Goal: Transaction & Acquisition: Obtain resource

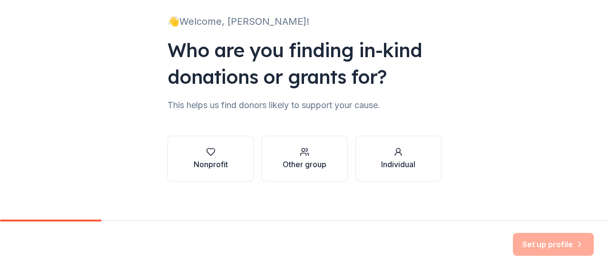
scroll to position [69, 0]
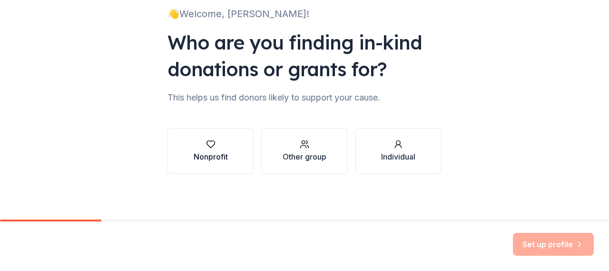
click at [212, 154] on div "Nonprofit" at bounding box center [211, 156] width 34 height 11
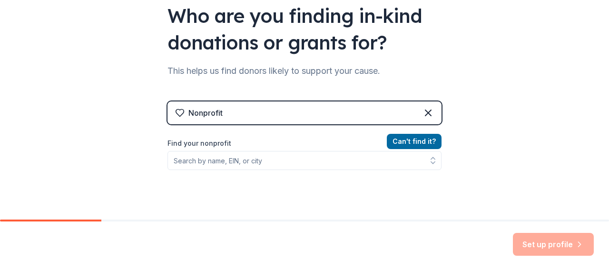
scroll to position [117, 0]
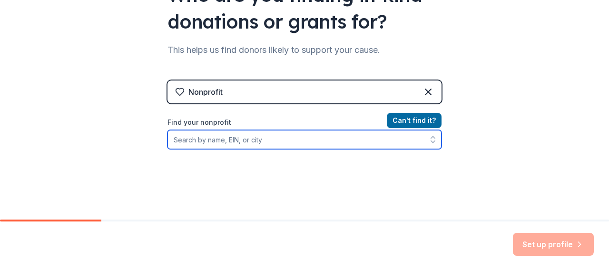
click at [220, 143] on input "Find your nonprofit" at bounding box center [304, 139] width 274 height 19
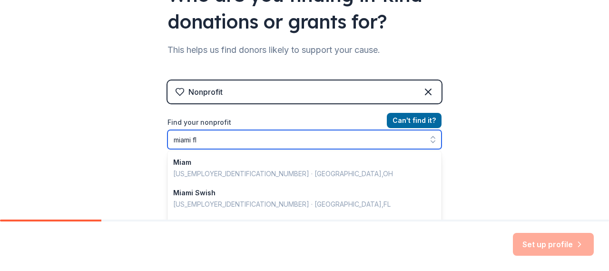
type input "miami fl"
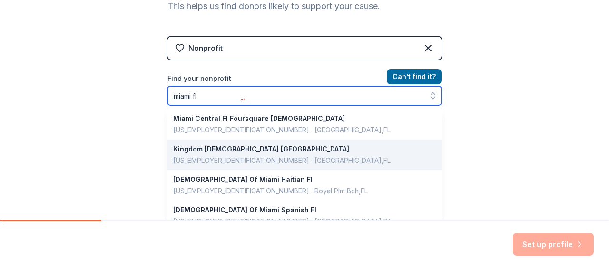
scroll to position [92, 0]
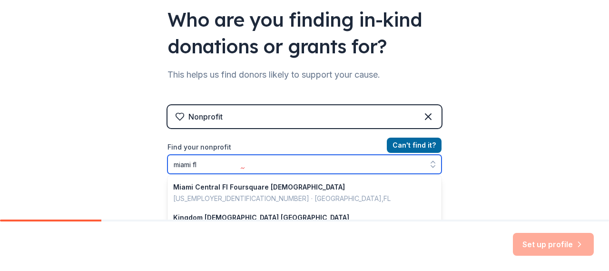
click at [223, 168] on input "miami fl" at bounding box center [304, 164] width 274 height 19
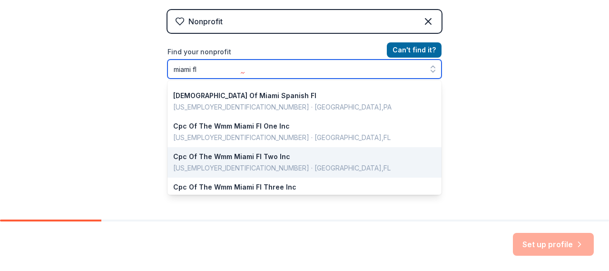
scroll to position [95, 0]
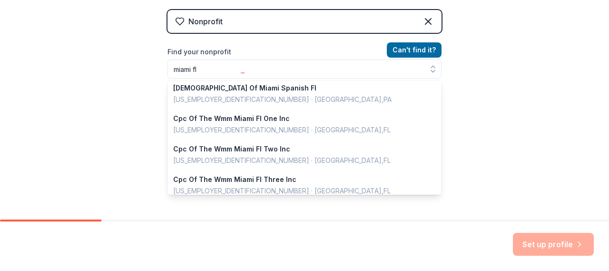
click at [479, 72] on div "👋 Welcome, [PERSON_NAME]! Who are you finding in-kind donations or grants for? …" at bounding box center [304, 16] width 609 height 407
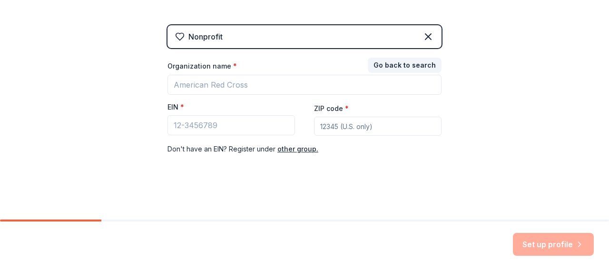
scroll to position [171, 0]
click at [341, 131] on input "ZIP code *" at bounding box center [377, 126] width 127 height 19
type input "33147"
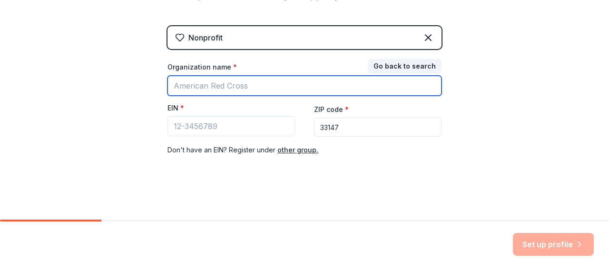
click at [223, 86] on input "Organization name *" at bounding box center [304, 86] width 274 height 20
click at [210, 83] on input "Organization name *" at bounding box center [304, 86] width 274 height 20
type input "Easterdseals of [GEOGRAPHIC_DATA][US_STATE]"
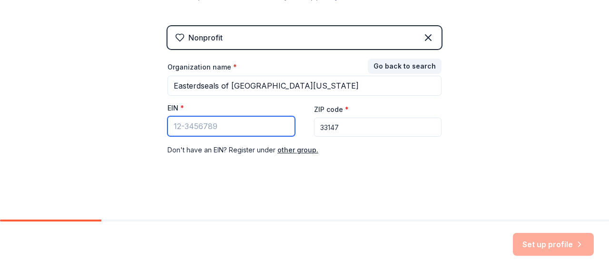
click at [239, 126] on input "EIN *" at bounding box center [230, 126] width 127 height 20
click at [175, 127] on input "EIN *" at bounding box center [230, 126] width 127 height 20
paste input "[US_EMPLOYER_IDENTIFICATION_NUMBER]"
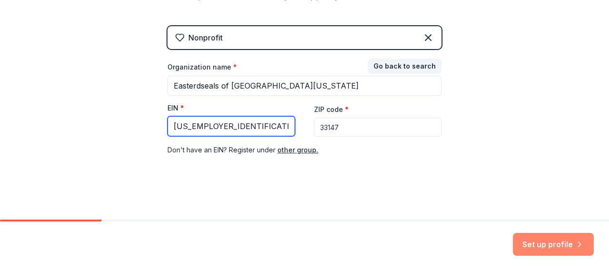
type input "[US_EMPLOYER_IDENTIFICATION_NUMBER]"
click at [536, 245] on button "Set up profile" at bounding box center [553, 244] width 81 height 23
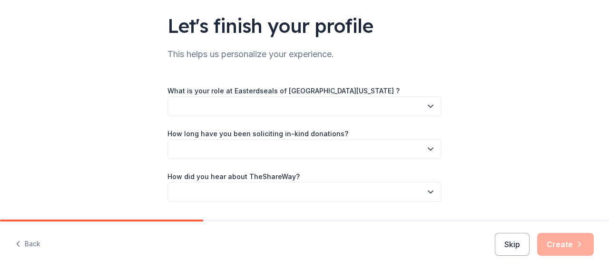
scroll to position [91, 0]
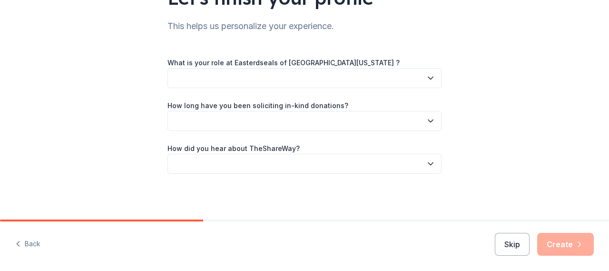
click at [295, 76] on button "button" at bounding box center [304, 78] width 274 height 20
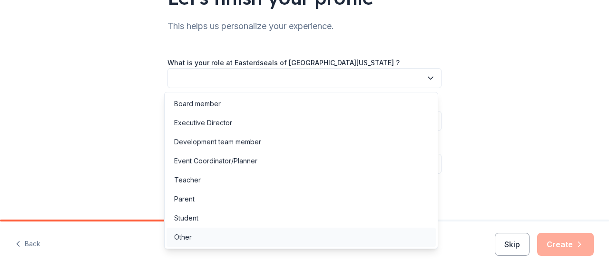
click at [195, 237] on div "Other" at bounding box center [300, 236] width 269 height 19
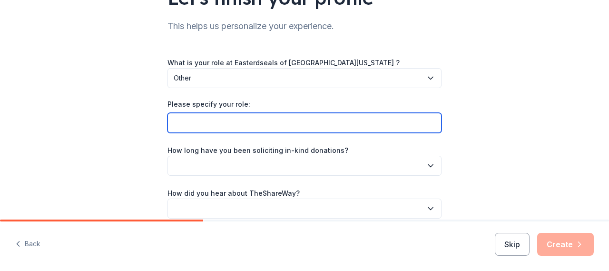
click at [200, 125] on input "Please specify your role:" at bounding box center [304, 123] width 274 height 20
type input "Director"
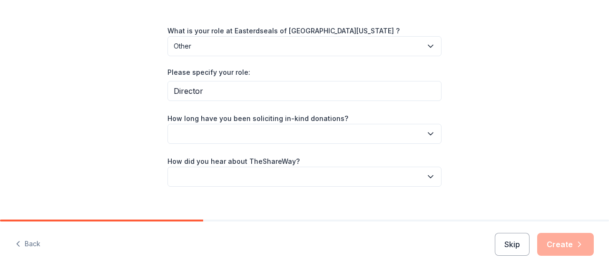
scroll to position [135, 0]
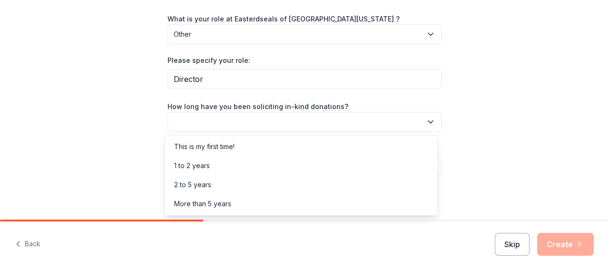
click at [426, 120] on icon "button" at bounding box center [431, 122] width 10 height 10
click at [196, 161] on div "1 to 2 years" at bounding box center [192, 165] width 36 height 11
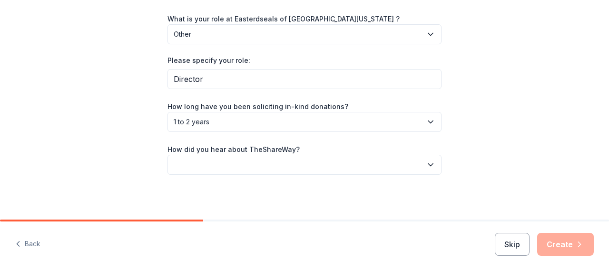
click at [428, 164] on icon "button" at bounding box center [430, 164] width 5 height 2
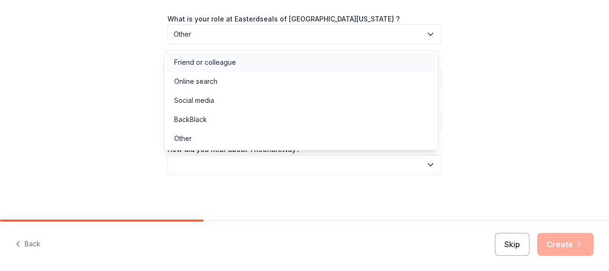
click at [224, 66] on div "Friend or colleague" at bounding box center [205, 62] width 62 height 11
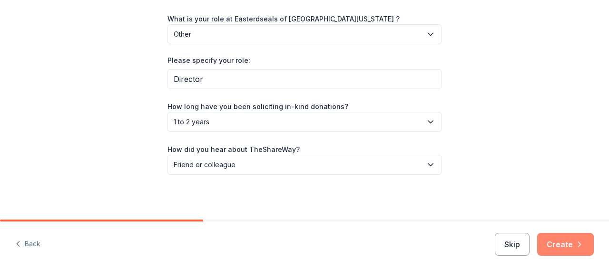
click at [568, 243] on button "Create" at bounding box center [565, 244] width 57 height 23
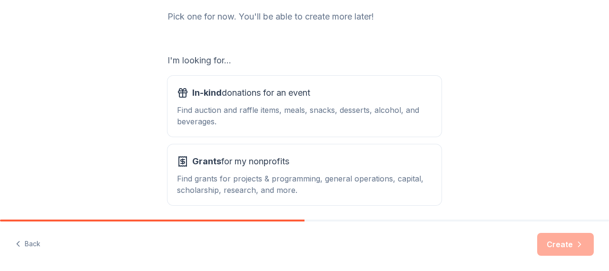
scroll to position [165, 0]
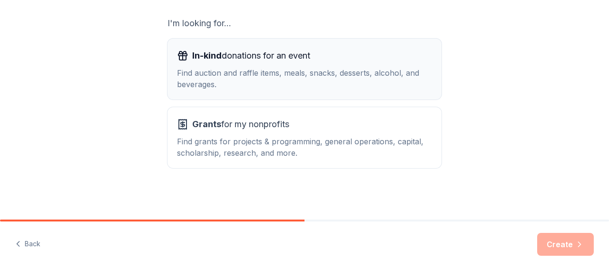
click at [264, 68] on div "Find auction and raffle items, meals, snacks, desserts, alcohol, and beverages." at bounding box center [304, 78] width 255 height 23
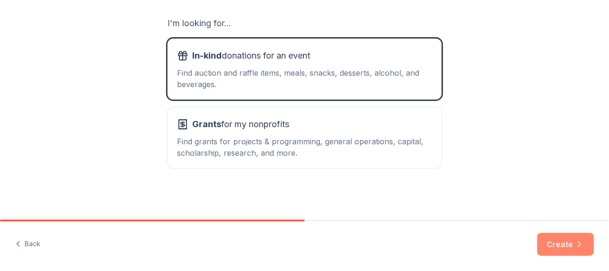
click at [571, 243] on button "Create" at bounding box center [565, 244] width 57 height 23
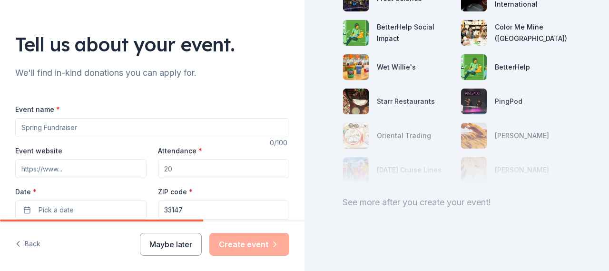
scroll to position [78, 0]
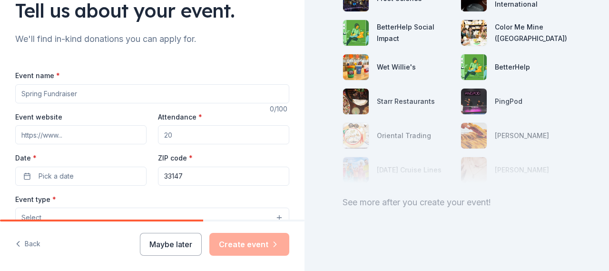
click at [84, 97] on input "Event name *" at bounding box center [152, 93] width 274 height 19
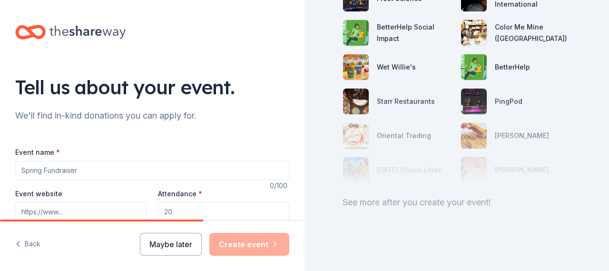
scroll to position [0, 0]
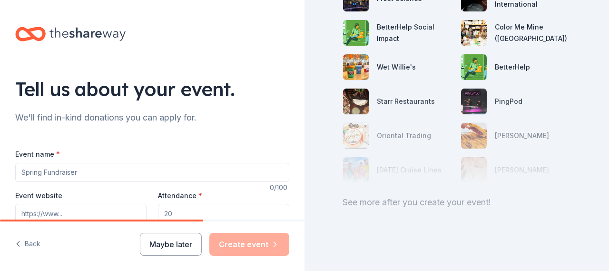
click at [33, 176] on input "Event name *" at bounding box center [152, 172] width 274 height 19
paste input "Holiday Donation Request to Support Families in Need"
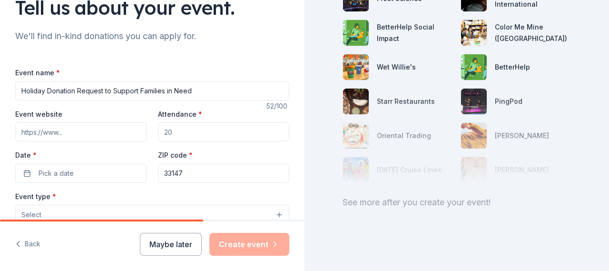
scroll to position [95, 0]
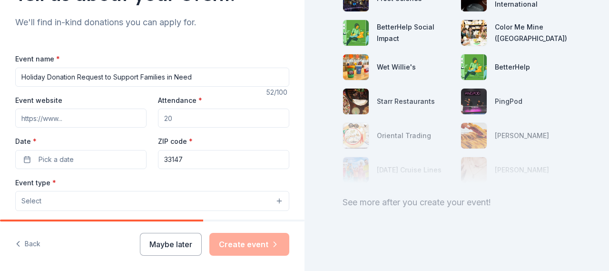
type input "Holiday Donation Request to Support Families in Need"
click at [48, 119] on input "Event website" at bounding box center [80, 117] width 131 height 19
click at [181, 119] on input "Attendance *" at bounding box center [223, 117] width 131 height 19
drag, startPoint x: 176, startPoint y: 119, endPoint x: 152, endPoint y: 118, distance: 23.8
click at [152, 118] on div "Event website Attendance * Date * Pick a date ZIP code * 33147" at bounding box center [152, 131] width 274 height 75
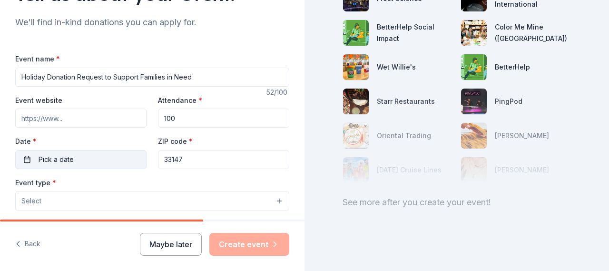
type input "100"
click at [62, 164] on span "Pick a date" at bounding box center [56, 159] width 35 height 11
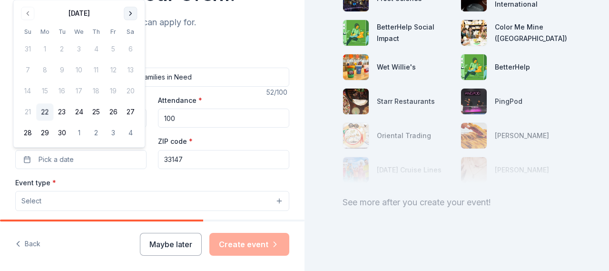
click at [127, 14] on button "Go to next month" at bounding box center [130, 13] width 13 height 13
click at [130, 13] on button "Go to next month" at bounding box center [130, 13] width 13 height 13
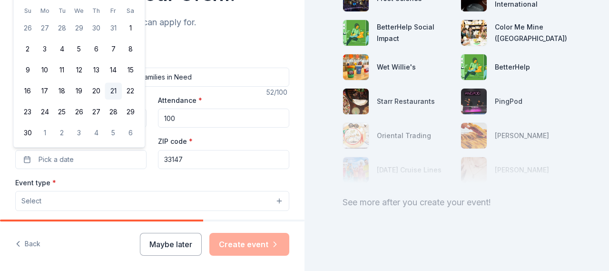
click at [114, 92] on button "21" at bounding box center [113, 91] width 17 height 17
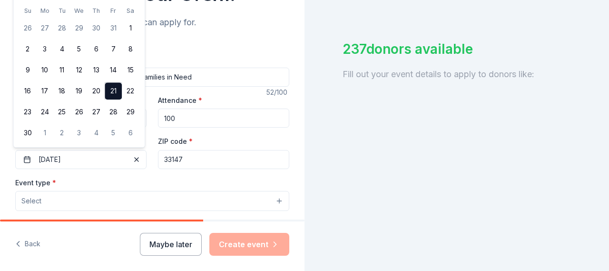
scroll to position [143, 0]
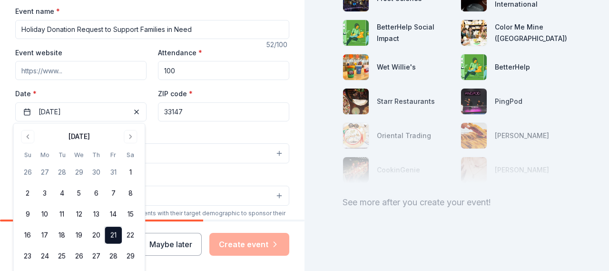
click at [176, 136] on div "Event type * Select" at bounding box center [152, 146] width 274 height 35
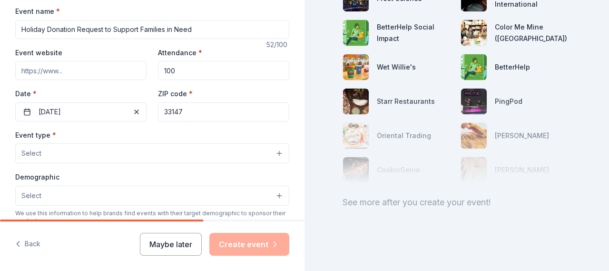
click at [52, 153] on button "Select" at bounding box center [152, 153] width 274 height 20
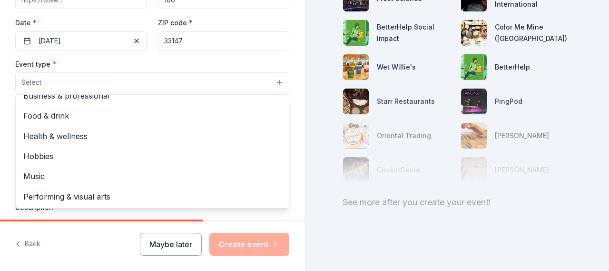
scroll to position [236, 0]
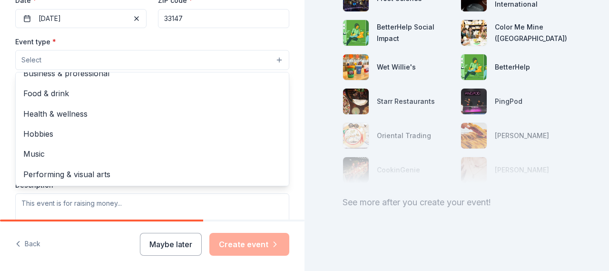
click at [288, 64] on div "Tell us about your event. We'll find in-kind donations you can apply for. Event…" at bounding box center [152, 80] width 304 height 633
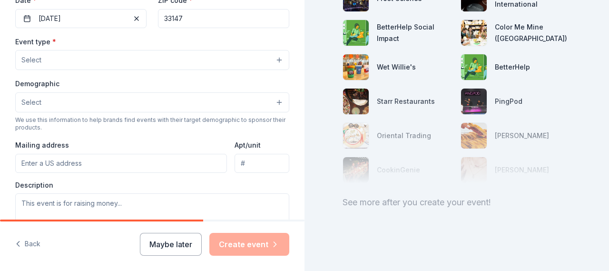
click at [45, 102] on button "Select" at bounding box center [152, 102] width 274 height 20
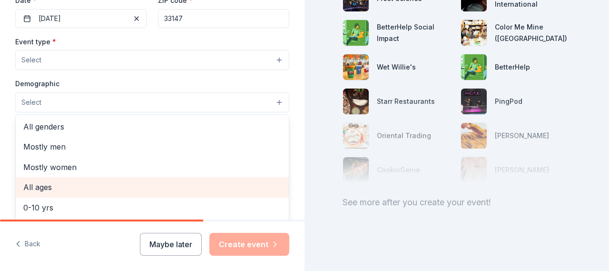
click at [46, 185] on span "All ages" at bounding box center [152, 187] width 258 height 12
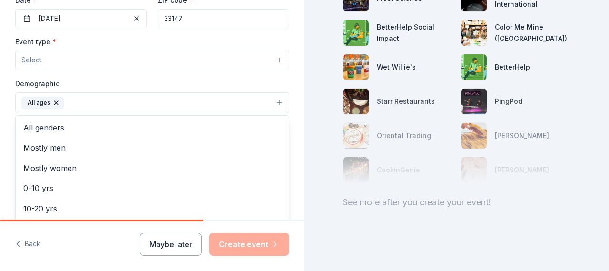
click at [291, 88] on div "Tell us about your event. We'll find in-kind donations you can apply for. Event…" at bounding box center [152, 81] width 304 height 634
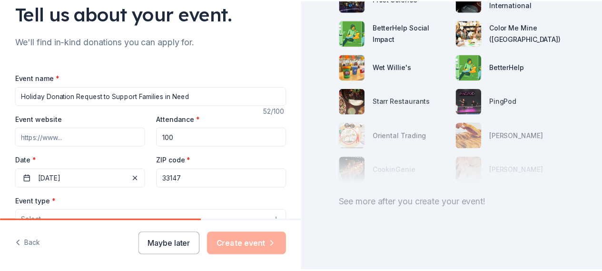
scroll to position [190, 0]
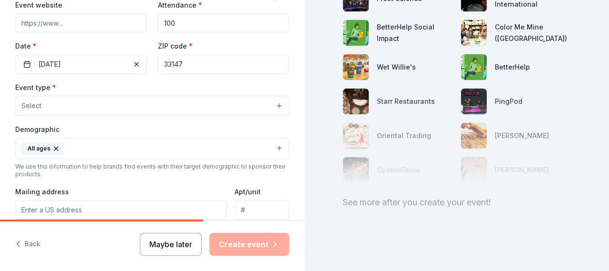
click at [174, 245] on button "Maybe later" at bounding box center [171, 244] width 62 height 23
click at [180, 245] on button "Maybe later" at bounding box center [171, 244] width 62 height 23
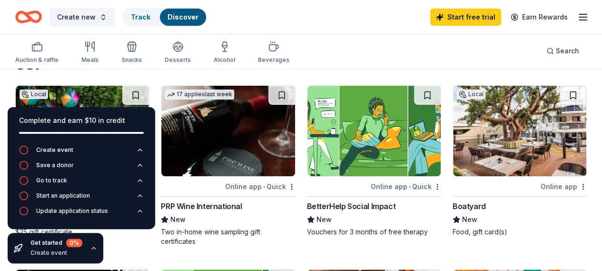
scroll to position [48, 0]
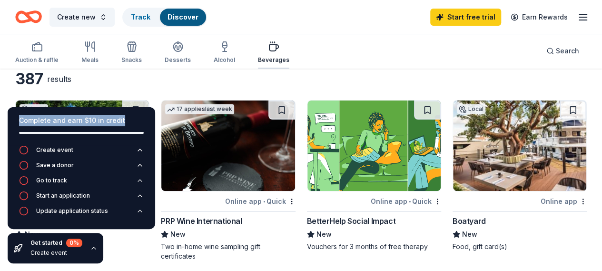
drag, startPoint x: 135, startPoint y: 117, endPoint x: 287, endPoint y: 66, distance: 160.2
click at [25, 166] on icon "button" at bounding box center [24, 165] width 10 height 10
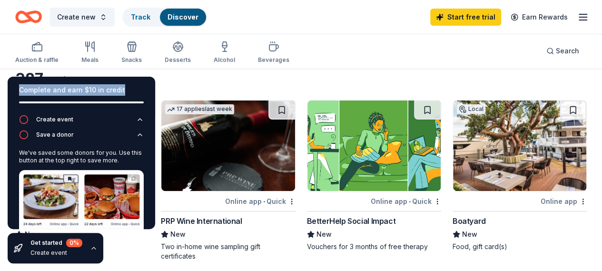
click at [222, 77] on div "387 results" at bounding box center [155, 78] width 280 height 19
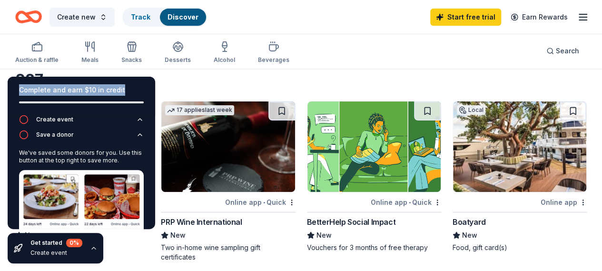
scroll to position [0, 0]
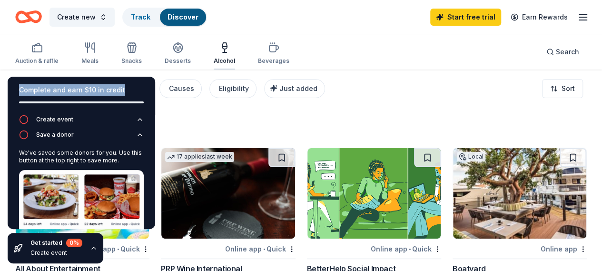
click at [227, 48] on icon "button" at bounding box center [224, 46] width 5 height 6
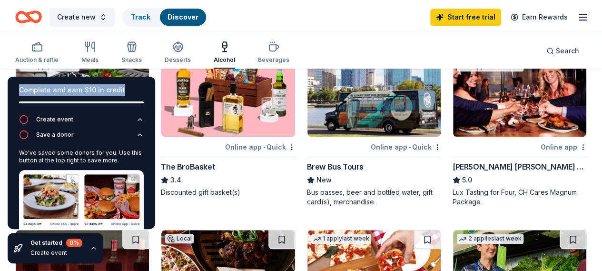
scroll to position [238, 0]
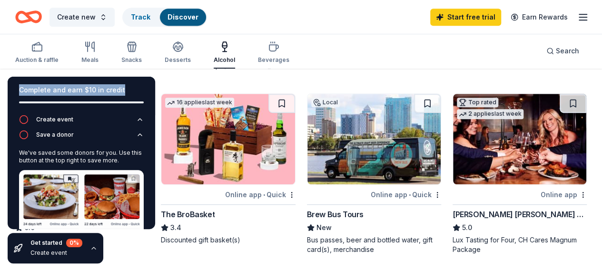
click at [453, 142] on img at bounding box center [519, 139] width 133 height 90
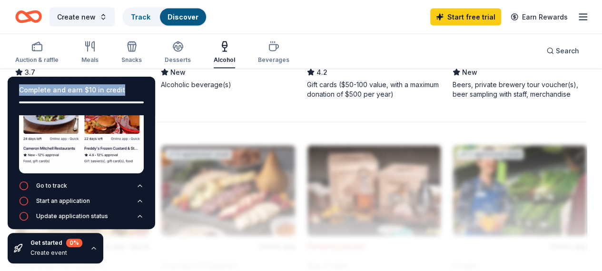
scroll to position [944, 0]
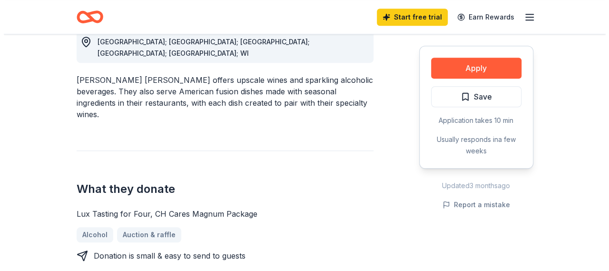
scroll to position [333, 0]
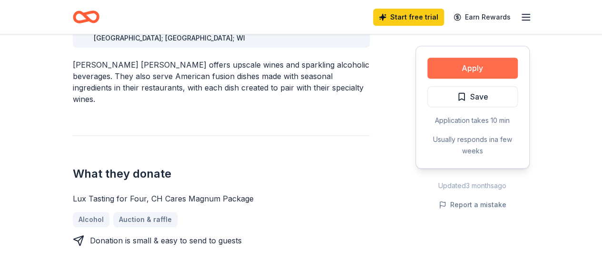
click at [463, 64] on button "Apply" at bounding box center [472, 68] width 90 height 21
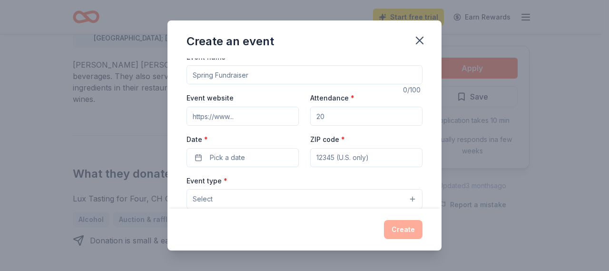
scroll to position [0, 0]
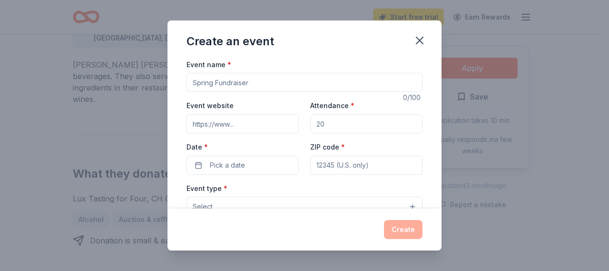
click at [257, 84] on input "Event name *" at bounding box center [304, 82] width 236 height 19
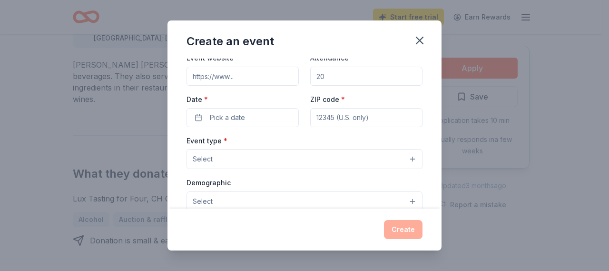
click at [229, 159] on button "Select" at bounding box center [304, 159] width 236 height 20
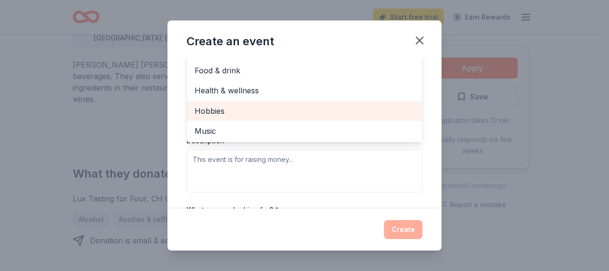
scroll to position [0, 0]
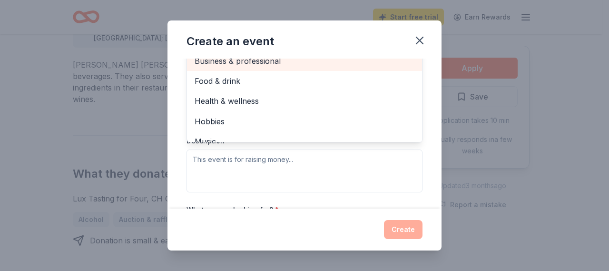
click at [261, 65] on span "Business & professional" at bounding box center [305, 61] width 220 height 12
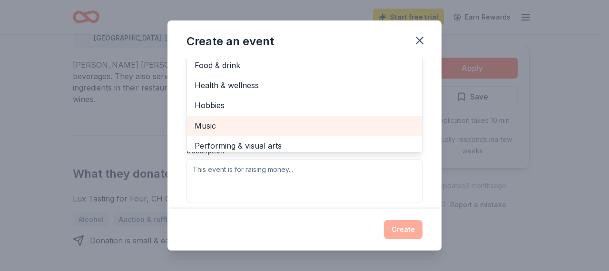
scroll to position [11, 0]
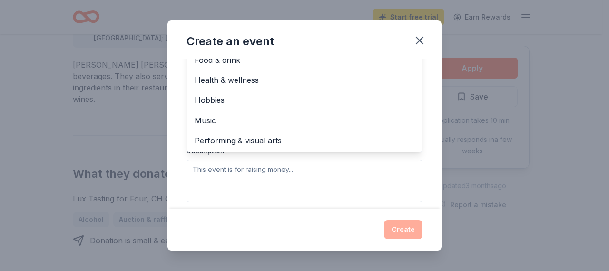
click at [429, 110] on div "Event name * 0 /100 Event website Attendance * Date * Pick a date ZIP code * Ev…" at bounding box center [304, 134] width 274 height 150
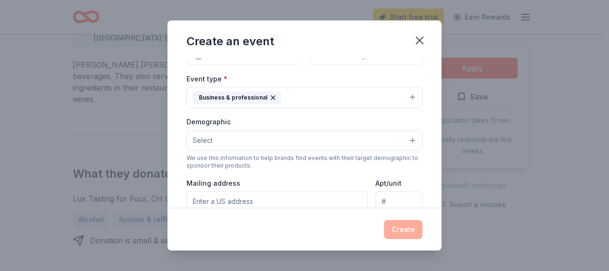
scroll to position [120, 0]
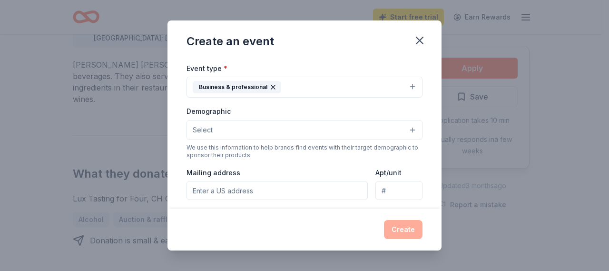
click at [239, 126] on button "Select" at bounding box center [304, 130] width 236 height 20
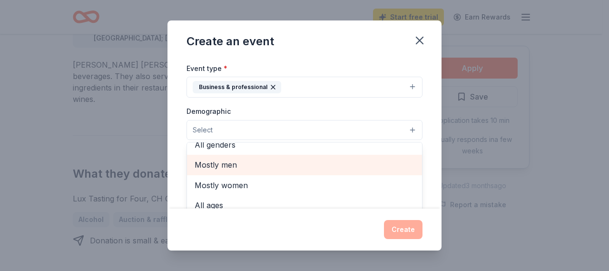
scroll to position [0, 0]
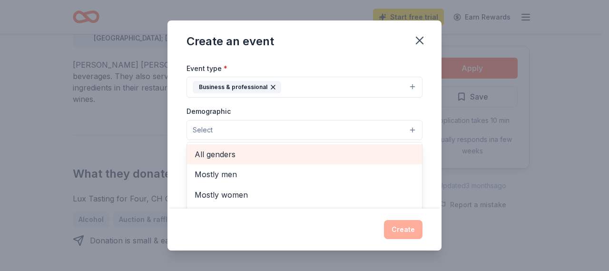
click at [245, 154] on span "All genders" at bounding box center [305, 154] width 220 height 12
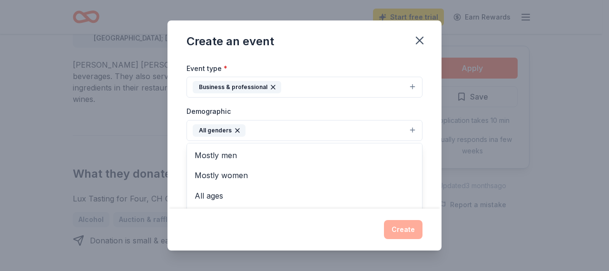
click at [417, 115] on div "Event name * 0 /100 Event website Attendance * Date * Pick a date ZIP code * Ev…" at bounding box center [304, 134] width 274 height 150
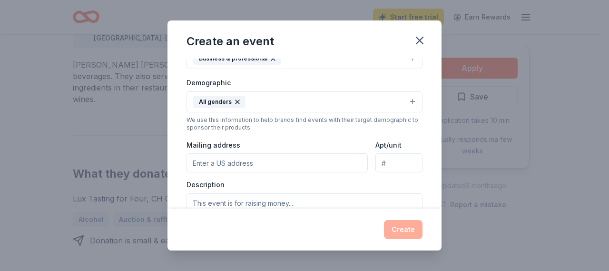
scroll to position [167, 0]
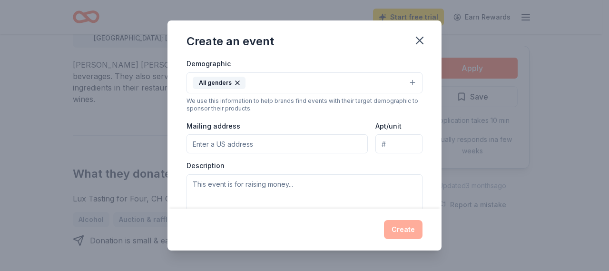
click at [196, 140] on input "Mailing address" at bounding box center [276, 143] width 181 height 19
type input "6304 NW 14 Aveune"
type input "33147"
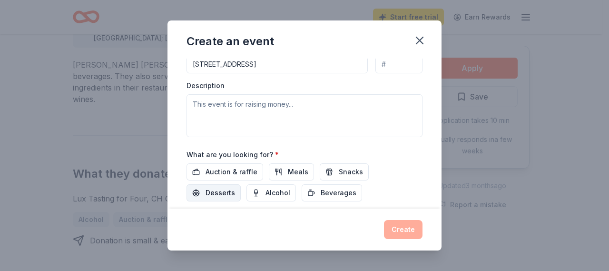
scroll to position [263, 0]
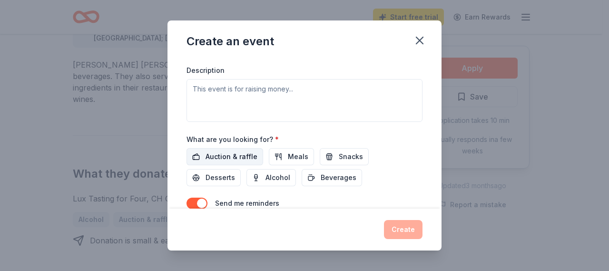
click at [225, 154] on span "Auction & raffle" at bounding box center [232, 156] width 52 height 11
click at [284, 172] on span "Alcohol" at bounding box center [277, 177] width 25 height 11
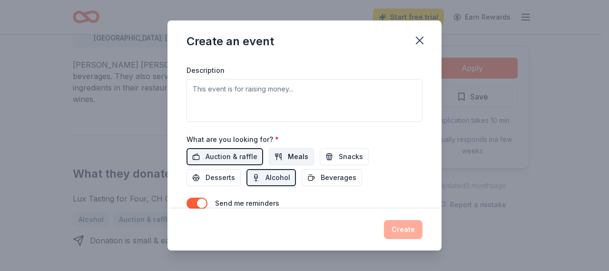
click at [295, 153] on span "Meals" at bounding box center [298, 156] width 20 height 11
click at [328, 174] on span "Beverages" at bounding box center [339, 177] width 36 height 11
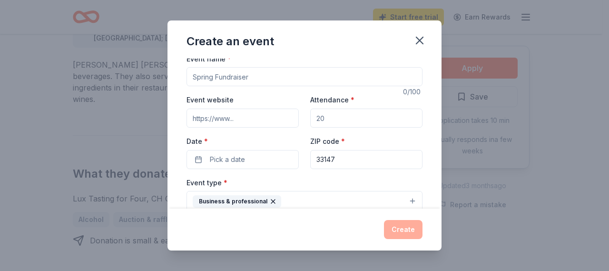
scroll to position [0, 0]
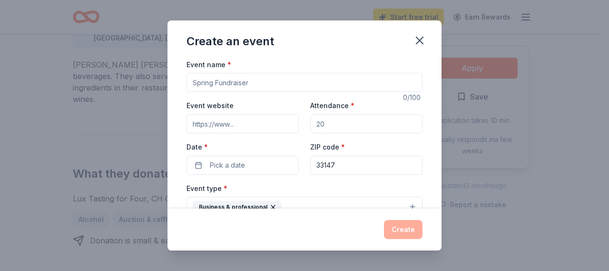
click at [216, 82] on input "Event name *" at bounding box center [304, 82] width 236 height 19
click at [208, 82] on input "Event name *" at bounding box center [304, 82] width 236 height 19
drag, startPoint x: 221, startPoint y: 82, endPoint x: 181, endPoint y: 83, distance: 39.5
click at [181, 83] on div "Event name * Hiold 6 /100 Event website Attendance * Date * Pick a date ZIP cod…" at bounding box center [304, 134] width 274 height 150
paste input ""Jingle & Mingle: Teacher Holiday Social""
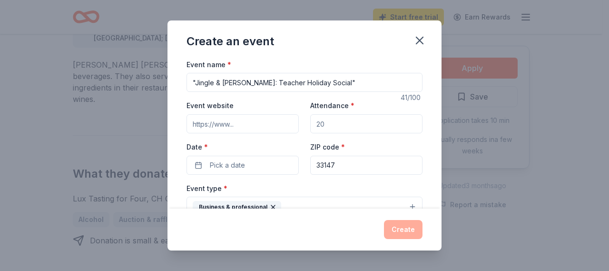
type input ""Jingle & Mingle: Teacher Holiday Social""
click at [326, 124] on input "Attendance *" at bounding box center [366, 123] width 112 height 19
type input "50"
click at [243, 122] on input "Event website" at bounding box center [242, 123] width 112 height 19
click at [254, 141] on div "Date * Pick a date" at bounding box center [242, 158] width 112 height 34
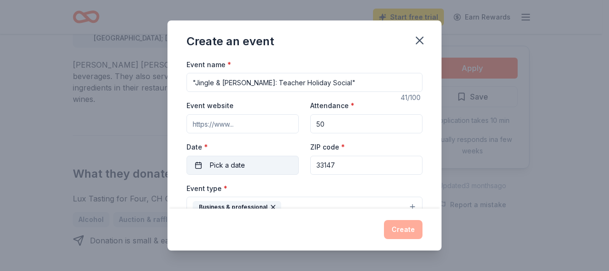
click at [235, 164] on span "Pick a date" at bounding box center [227, 164] width 35 height 11
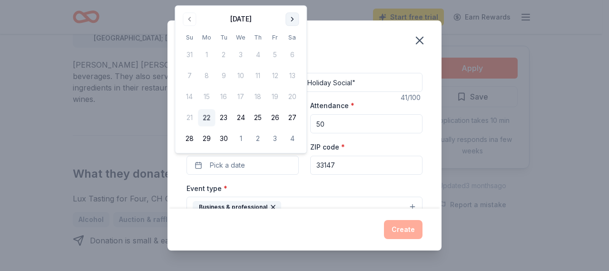
click at [294, 20] on button "Go to next month" at bounding box center [291, 18] width 13 height 13
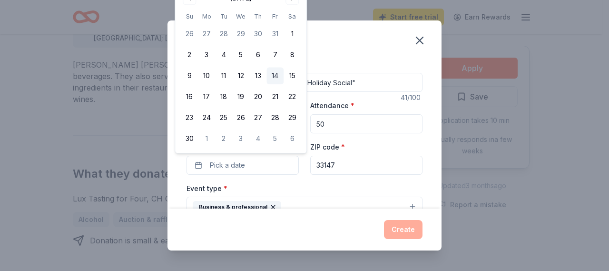
click at [277, 76] on button "14" at bounding box center [274, 76] width 17 height 17
click at [412, 145] on div "ZIP code * 33147" at bounding box center [366, 158] width 112 height 34
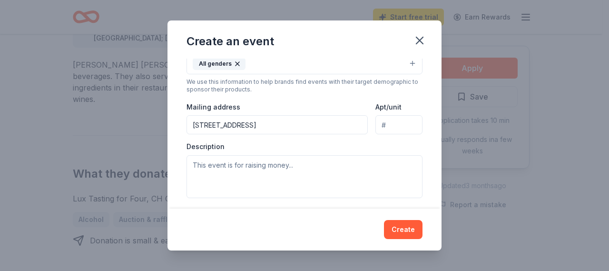
scroll to position [190, 0]
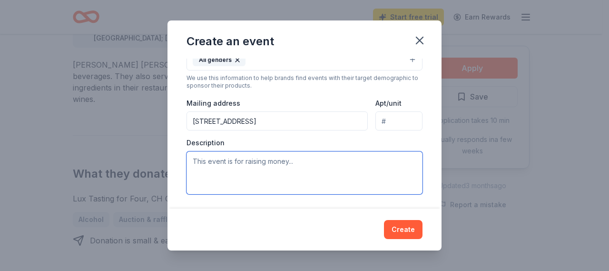
click at [202, 162] on textarea at bounding box center [304, 172] width 236 height 43
drag, startPoint x: 202, startPoint y: 162, endPoint x: 297, endPoint y: 172, distance: 96.1
click at [297, 172] on textarea "To enrich screen reader interactions, please activate Accessibility in Grammarl…" at bounding box center [304, 172] width 236 height 43
paste textarea "Our teachers work tirelessly throughout the year to nurture, teach, and uplift …"
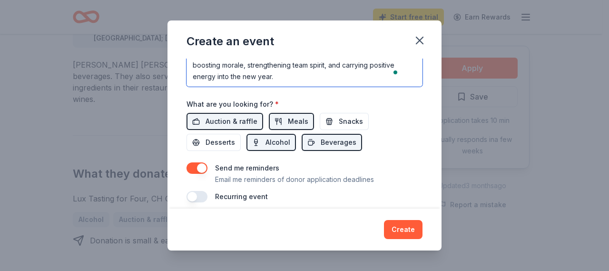
scroll to position [303, 0]
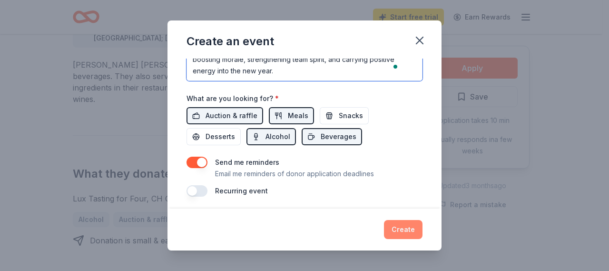
type textarea "Our teachers work tirelessly throughout the year to nurture, teach, and uplift …"
click at [400, 230] on button "Create" at bounding box center [403, 229] width 39 height 19
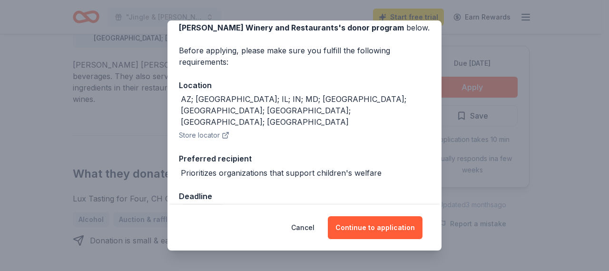
scroll to position [57, 0]
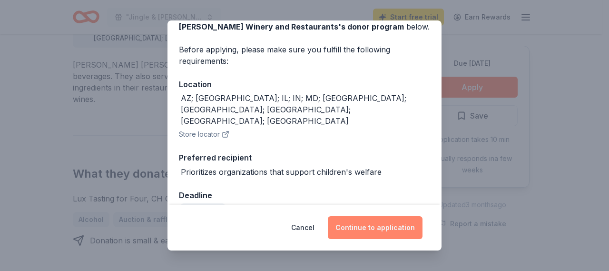
click at [382, 227] on button "Continue to application" at bounding box center [375, 227] width 95 height 23
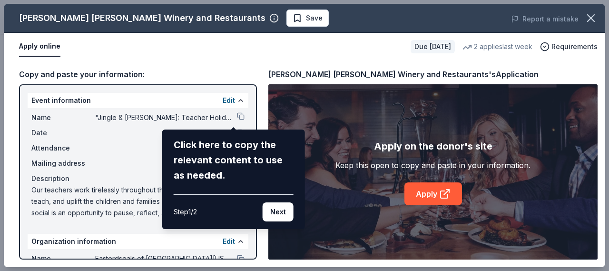
drag, startPoint x: 244, startPoint y: 137, endPoint x: 282, endPoint y: 87, distance: 63.2
click at [282, 87] on div "Cooper's Hawk Winery and Restaurants Save Report a mistake Apply online Due in …" at bounding box center [304, 135] width 601 height 263
click at [116, 143] on div "Cooper's Hawk Winery and Restaurants Save Report a mistake Apply online Due in …" at bounding box center [304, 135] width 601 height 263
click at [441, 191] on div "Cooper's Hawk Winery and Restaurants Save Report a mistake Apply online Due in …" at bounding box center [304, 135] width 601 height 263
click at [431, 193] on div "Cooper's Hawk Winery and Restaurants Save Report a mistake Apply online Due in …" at bounding box center [304, 135] width 601 height 263
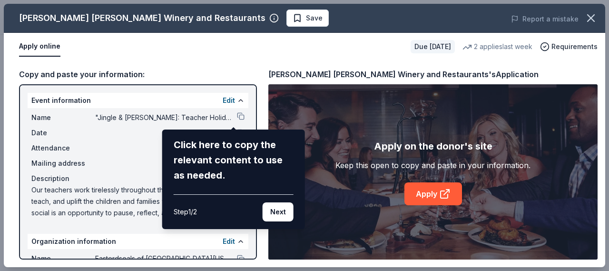
click at [439, 193] on div "Cooper's Hawk Winery and Restaurants Save Report a mistake Apply online Due in …" at bounding box center [304, 135] width 601 height 263
click at [279, 211] on button "Next" at bounding box center [278, 211] width 31 height 19
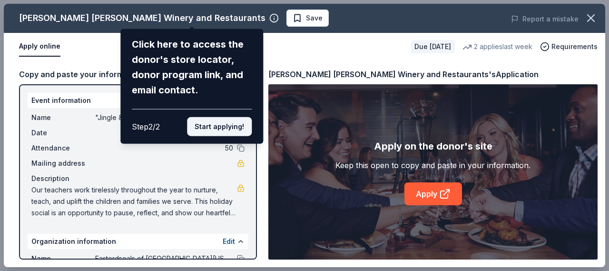
click at [222, 128] on button "Start applying!" at bounding box center [219, 126] width 65 height 19
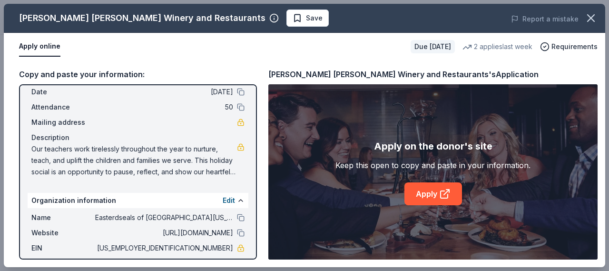
scroll to position [86, 0]
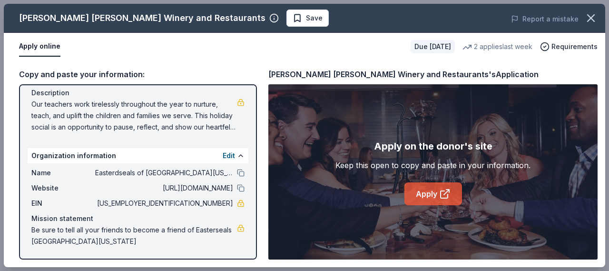
click at [438, 188] on link "Apply" at bounding box center [433, 193] width 58 height 23
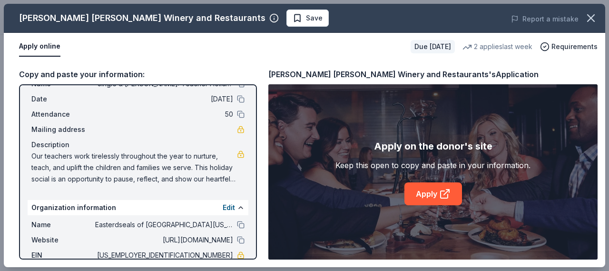
scroll to position [0, 0]
